Goal: Task Accomplishment & Management: Manage account settings

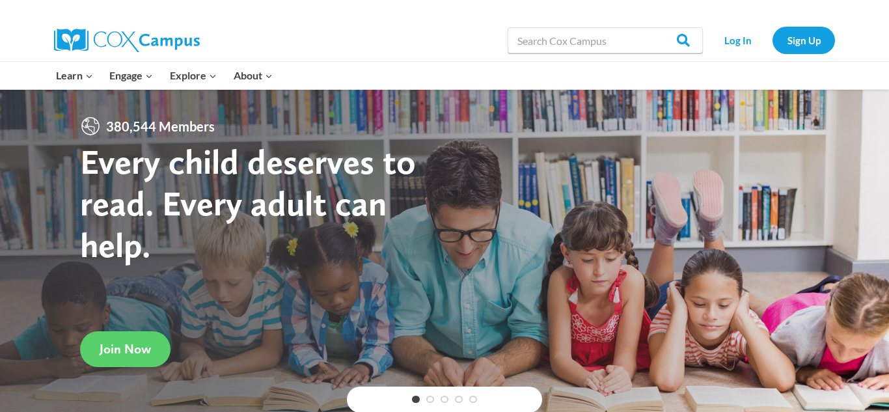
click at [228, 230] on h1 "Every child deserves to read. Every adult can help." at bounding box center [262, 203] width 365 height 124
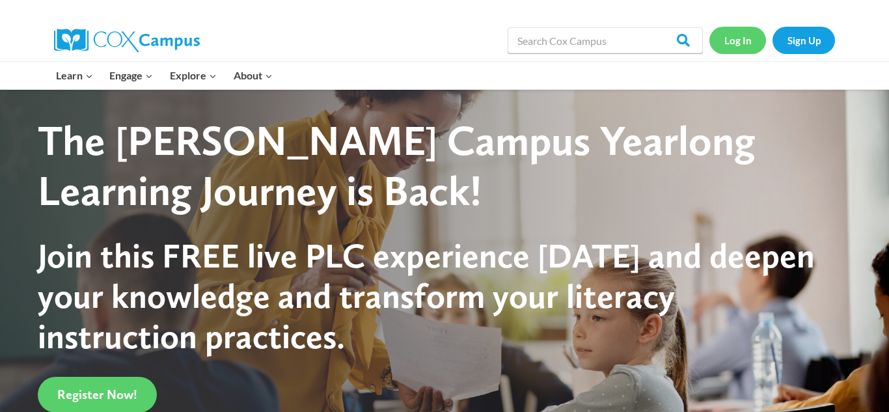
click at [725, 37] on link "Log In" at bounding box center [737, 40] width 57 height 27
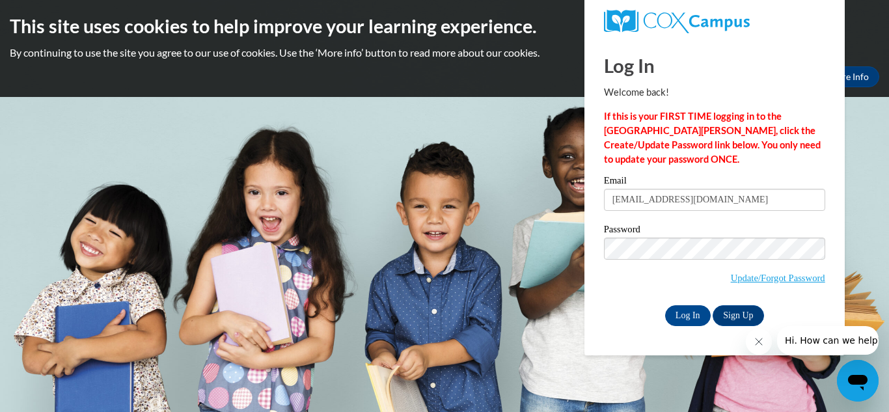
type input "sharlynnfields18@gmail.com"
click at [665, 305] on input "Log In" at bounding box center [688, 315] width 46 height 21
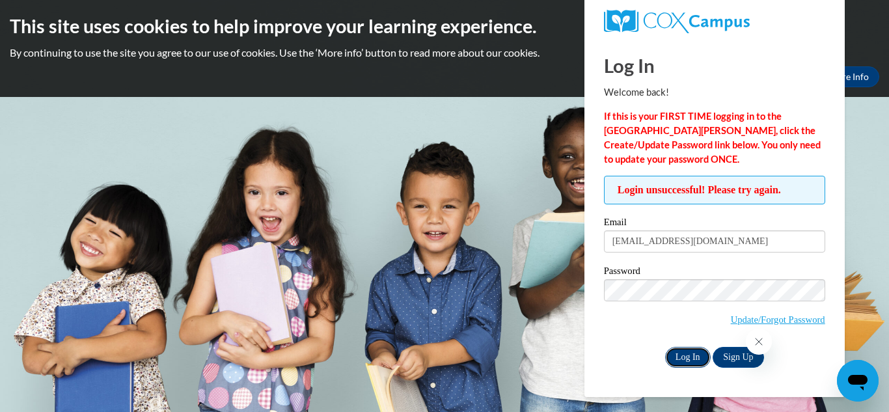
click at [675, 354] on input "Log In" at bounding box center [688, 357] width 46 height 21
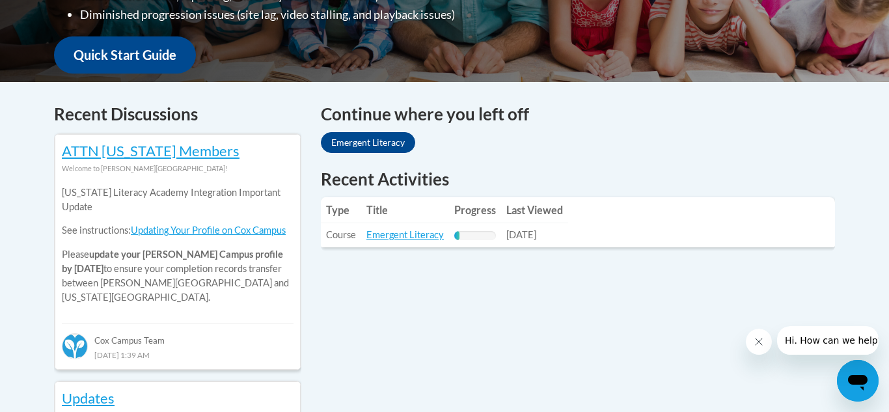
scroll to position [469, 0]
